Goal: Task Accomplishment & Management: Manage account settings

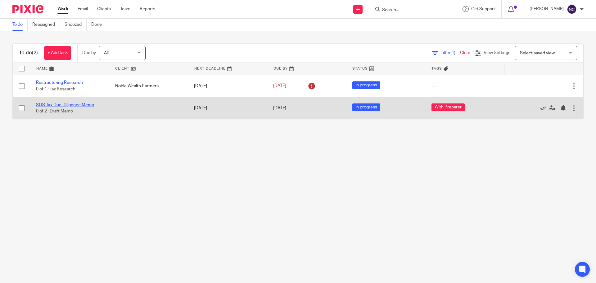
click at [87, 105] on link "SOS Tax Due Diligence Memo" at bounding box center [65, 105] width 58 height 4
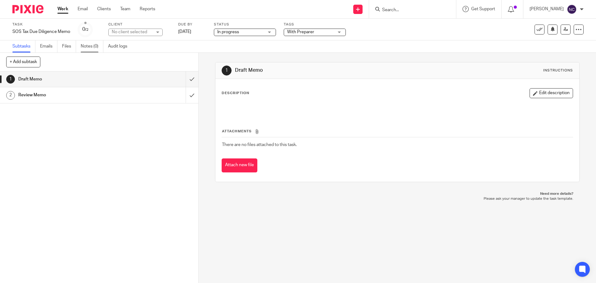
click at [83, 48] on link "Notes (0)" at bounding box center [92, 46] width 23 height 12
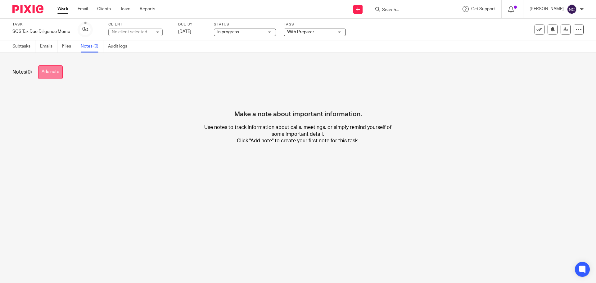
click at [54, 71] on button "Add note" at bounding box center [50, 72] width 25 height 14
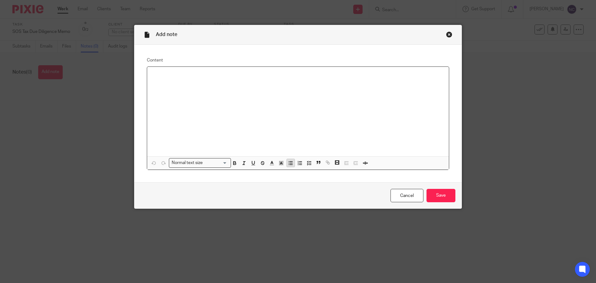
click at [288, 161] on icon "button" at bounding box center [291, 163] width 6 height 6
click at [288, 163] on icon "button" at bounding box center [291, 163] width 6 height 6
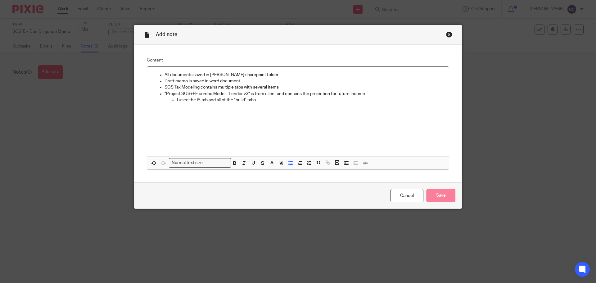
click at [439, 194] on input "Save" at bounding box center [440, 195] width 29 height 13
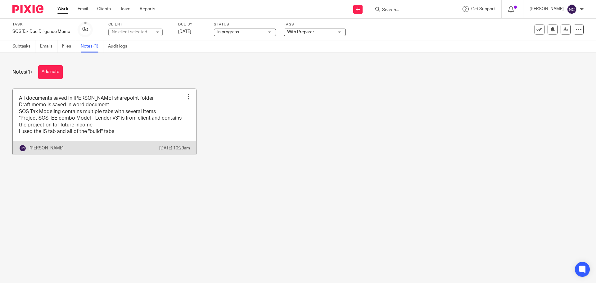
click at [185, 95] on div at bounding box center [188, 96] width 6 height 6
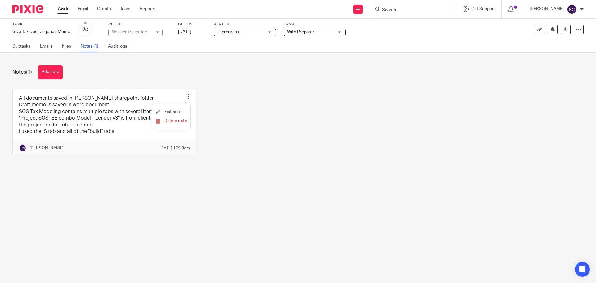
click at [173, 107] on li "Edit note" at bounding box center [172, 111] width 32 height 9
click at [175, 112] on span "Edit note" at bounding box center [172, 112] width 17 height 4
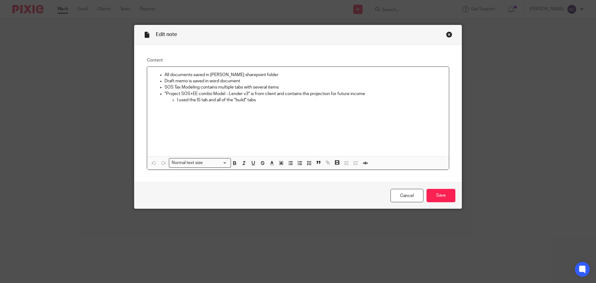
click at [260, 101] on p "I used the IS tab and all of the "build" tabs" at bounding box center [310, 100] width 267 height 6
click at [426, 189] on input "Save" at bounding box center [440, 195] width 29 height 13
click at [176, 108] on p at bounding box center [304, 106] width 279 height 6
click at [361, 141] on div "All documents saved in Silva Virtus sharepoint folder Draft memo is saved in wo…" at bounding box center [298, 111] width 302 height 89
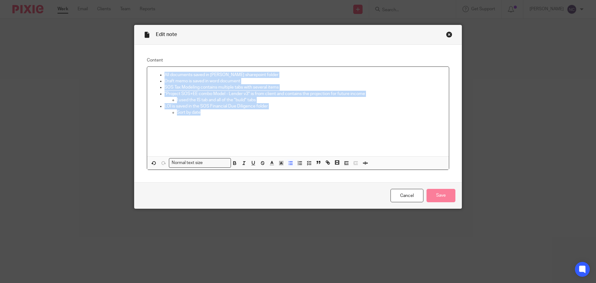
drag, startPoint x: 212, startPoint y: 118, endPoint x: 149, endPoint y: 76, distance: 75.4
click at [149, 76] on div "All documents saved in Silva Virtus sharepoint folder Draft memo is saved in wo…" at bounding box center [298, 111] width 302 height 89
copy ul "All documents saved in Silva Virtus sharepoint folder Draft memo is saved in wo…"
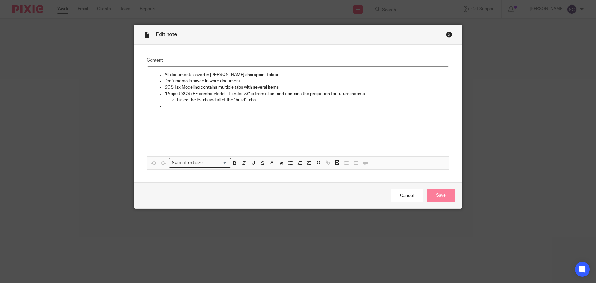
click at [428, 193] on input "Save" at bounding box center [440, 195] width 29 height 13
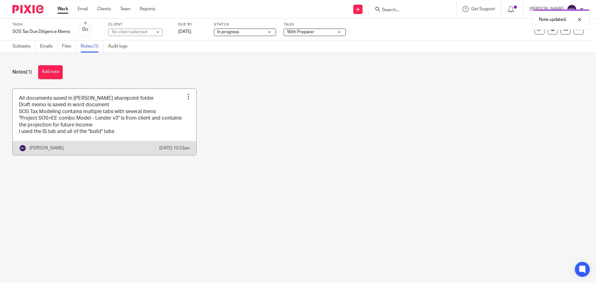
click at [185, 94] on div at bounding box center [188, 96] width 6 height 6
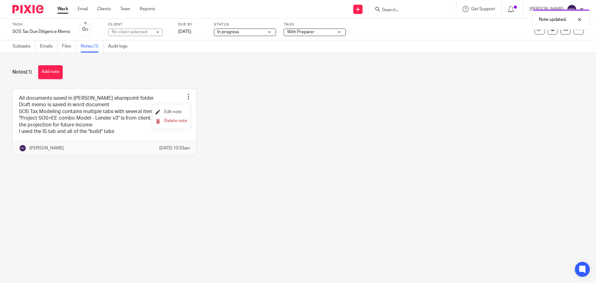
click at [177, 113] on span "Edit note" at bounding box center [172, 112] width 17 height 4
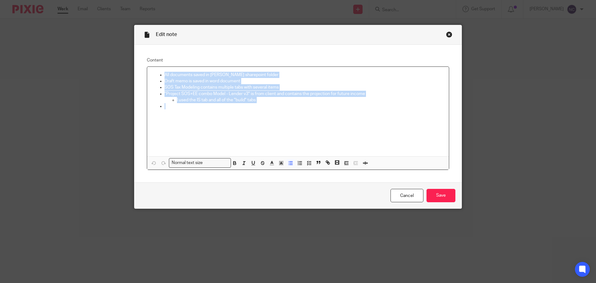
drag, startPoint x: 189, startPoint y: 109, endPoint x: 143, endPoint y: 74, distance: 58.3
click at [143, 74] on div "Content All documents saved in Silva Virtus sharepoint folder Draft memo is sav…" at bounding box center [297, 114] width 327 height 138
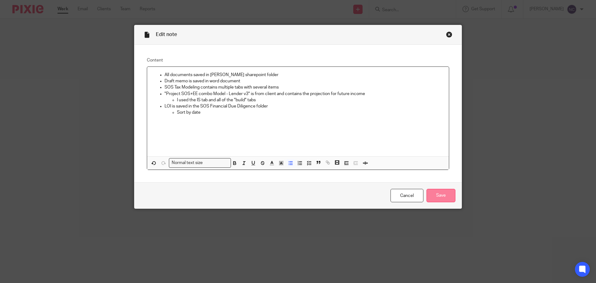
click at [442, 196] on input "Save" at bounding box center [440, 195] width 29 height 13
